Goal: Task Accomplishment & Management: Use online tool/utility

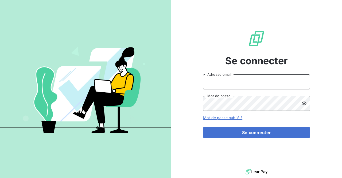
click at [245, 82] on input "Adresse email" at bounding box center [256, 81] width 107 height 15
type input "[PERSON_NAME][EMAIL_ADDRESS][DOMAIN_NAME]"
click at [203, 127] on button "Se connecter" at bounding box center [256, 132] width 107 height 11
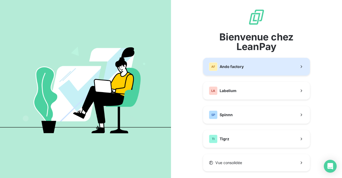
click at [232, 63] on div "AF Ando factory" at bounding box center [226, 66] width 35 height 9
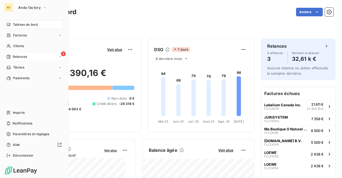
click at [23, 58] on span "Relances" at bounding box center [20, 56] width 14 height 5
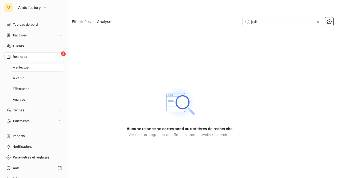
click at [24, 67] on span "À effectuer" at bounding box center [21, 67] width 17 height 5
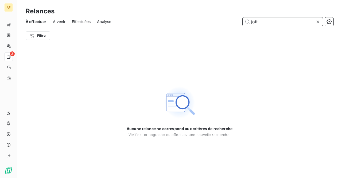
drag, startPoint x: 262, startPoint y: 22, endPoint x: 236, endPoint y: 18, distance: 26.0
click at [236, 18] on div "jott" at bounding box center [225, 21] width 216 height 9
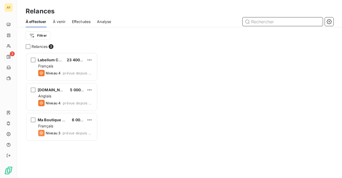
scroll to position [121, 68]
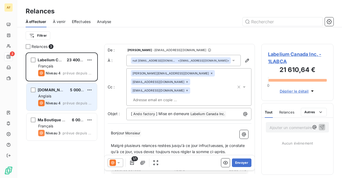
click at [66, 97] on div "Anglais" at bounding box center [65, 95] width 54 height 5
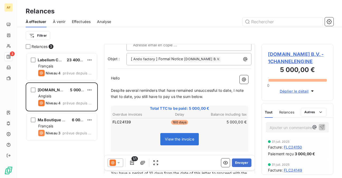
scroll to position [80, 0]
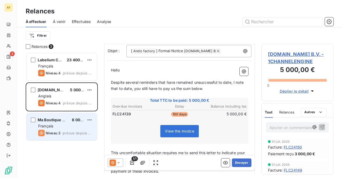
click at [67, 128] on div "Français" at bounding box center [65, 125] width 54 height 5
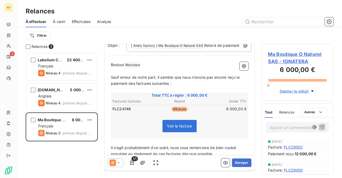
scroll to position [76, 0]
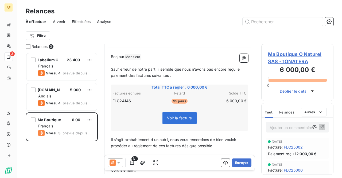
click at [84, 20] on span "Effectuées" at bounding box center [81, 21] width 19 height 5
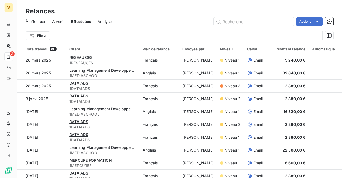
click at [42, 21] on span "À effectuer" at bounding box center [36, 21] width 20 height 5
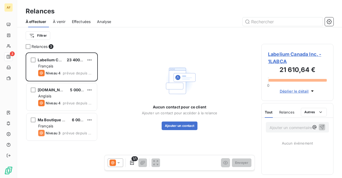
scroll to position [121, 68]
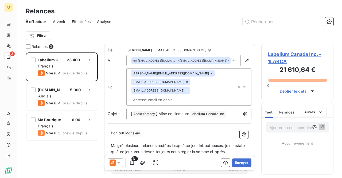
click at [62, 22] on span "À venir" at bounding box center [59, 21] width 13 height 5
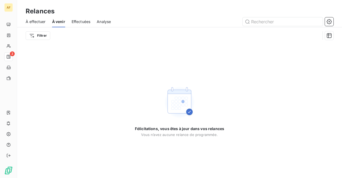
click at [35, 22] on span "À effectuer" at bounding box center [36, 21] width 20 height 5
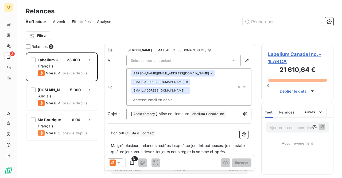
click at [173, 21] on div at bounding box center [225, 21] width 216 height 9
click at [186, 14] on div "Relances" at bounding box center [179, 11] width 325 height 10
